Goal: Task Accomplishment & Management: Manage account settings

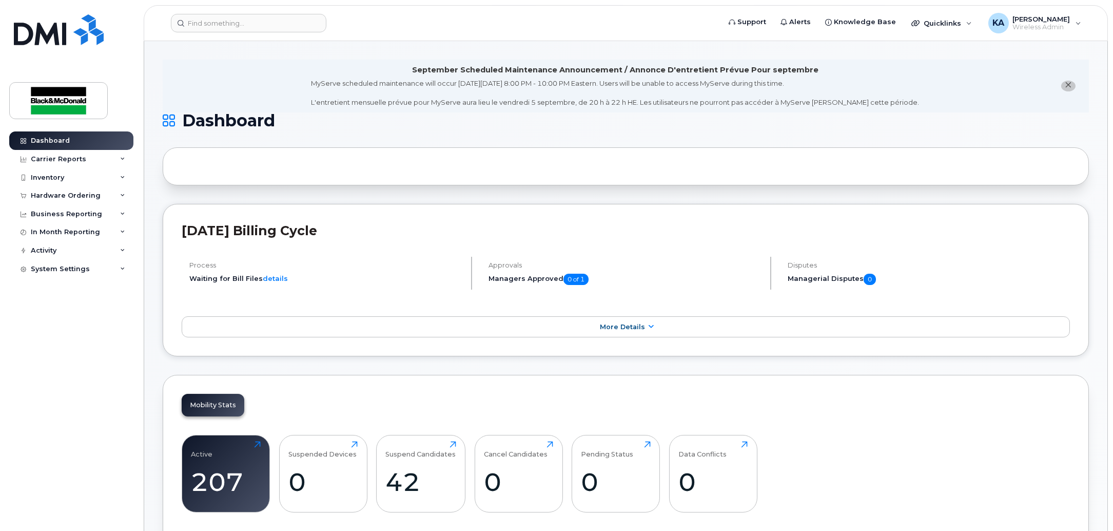
click at [260, 33] on header "Support Alerts Knowledge Base Quicklinks Suspend / Cancel Device Change SIM Car…" at bounding box center [626, 23] width 965 height 36
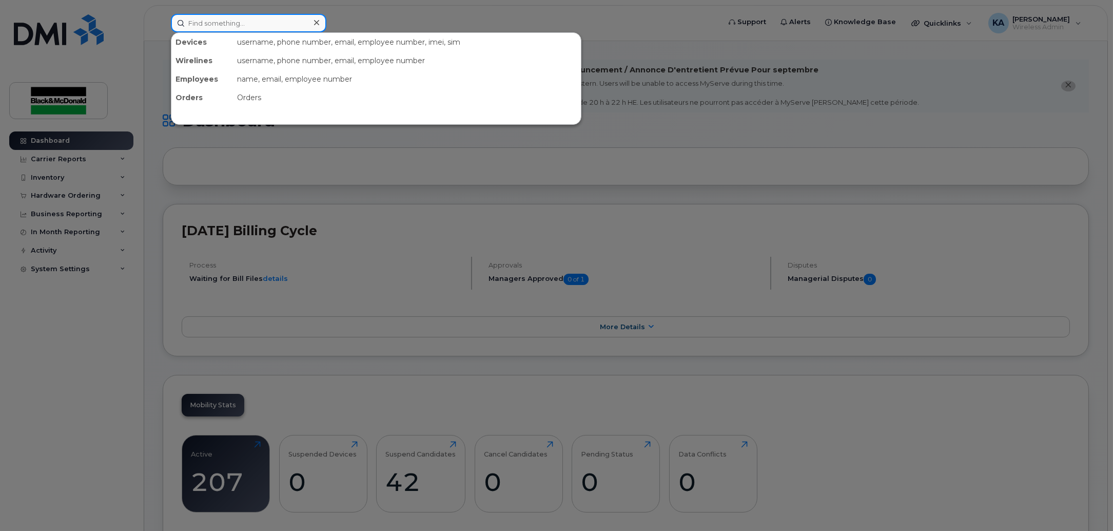
click at [259, 26] on input at bounding box center [249, 23] width 156 height 18
paste input "5194651245"
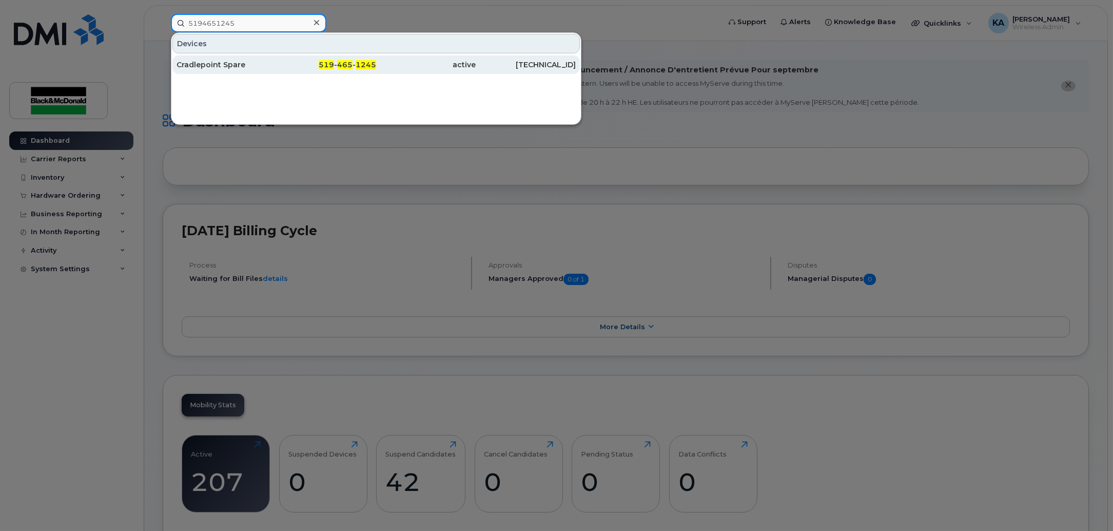
type input "5194651245"
click at [219, 69] on div "Cradlepoint Spare" at bounding box center [227, 65] width 100 height 10
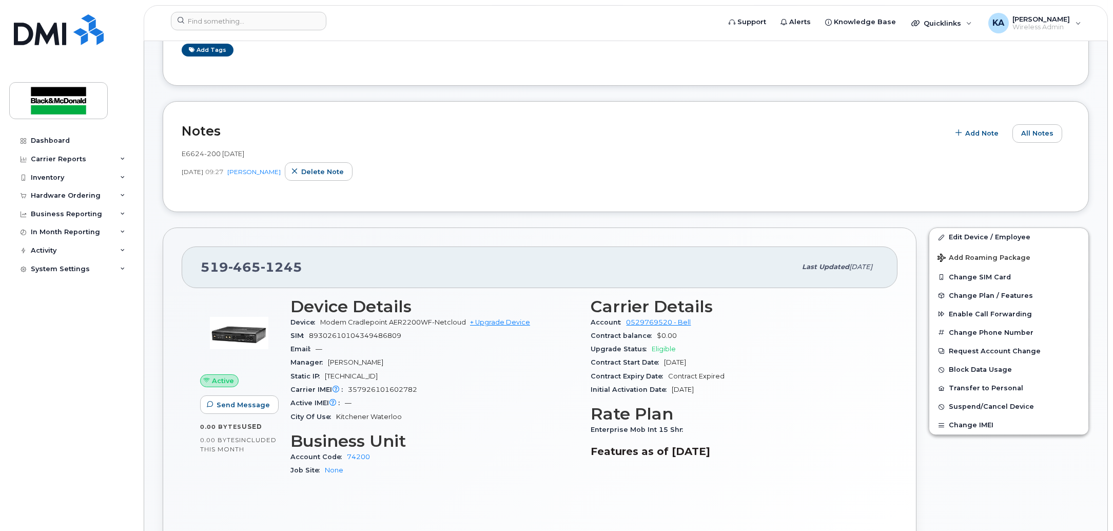
scroll to position [192, 0]
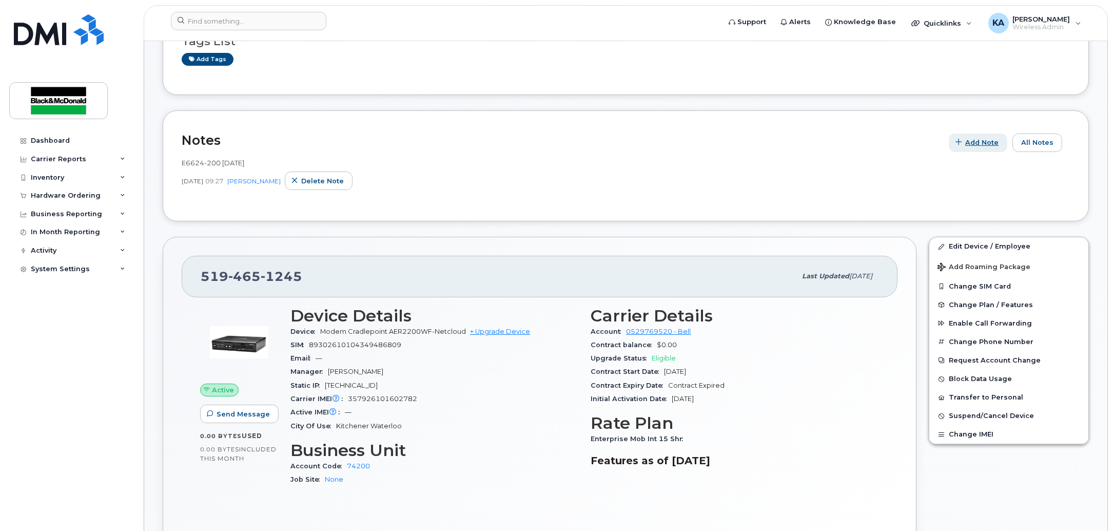
click at [988, 141] on span "Add Note" at bounding box center [982, 143] width 33 height 10
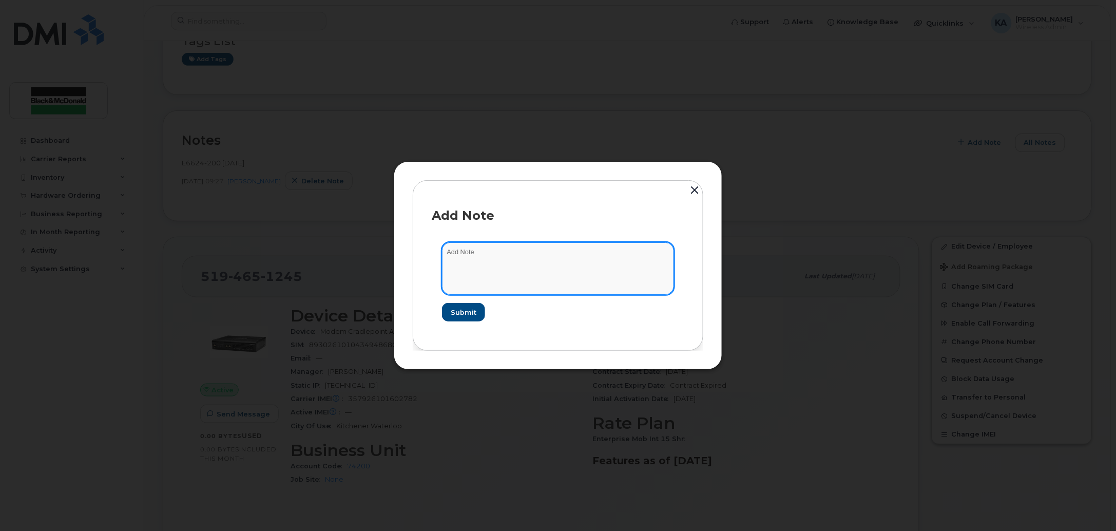
click at [443, 254] on textarea at bounding box center [558, 268] width 232 height 52
type textarea "in IT office"
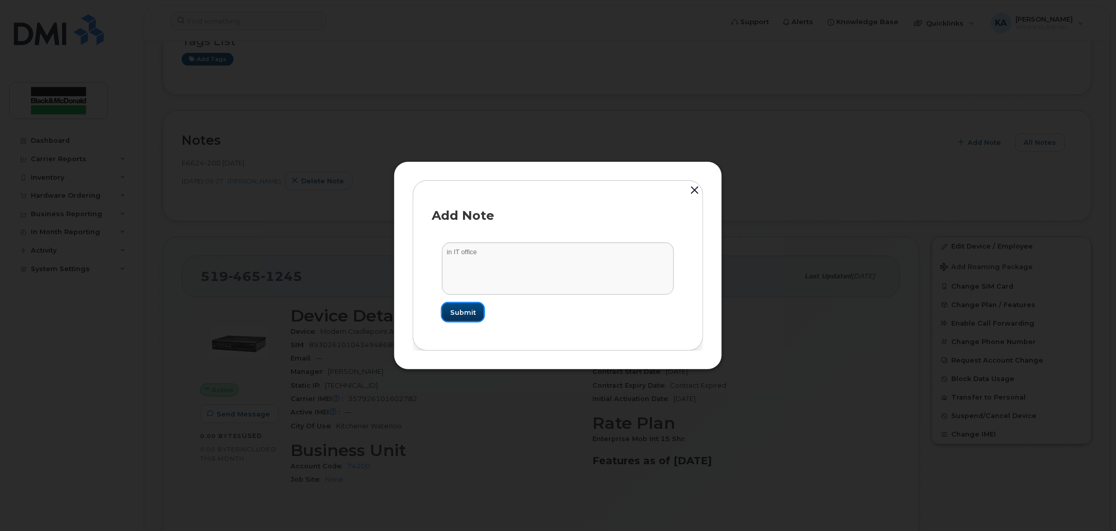
click at [460, 312] on span "Submit" at bounding box center [463, 312] width 26 height 10
